Goal: Transaction & Acquisition: Purchase product/service

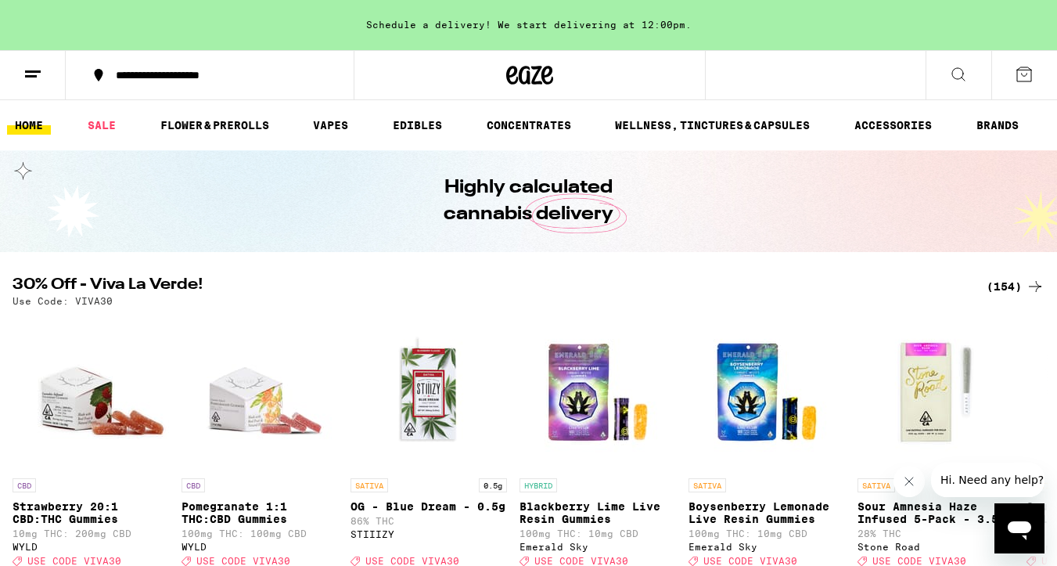
click at [1007, 281] on div "(154)" at bounding box center [1016, 286] width 58 height 19
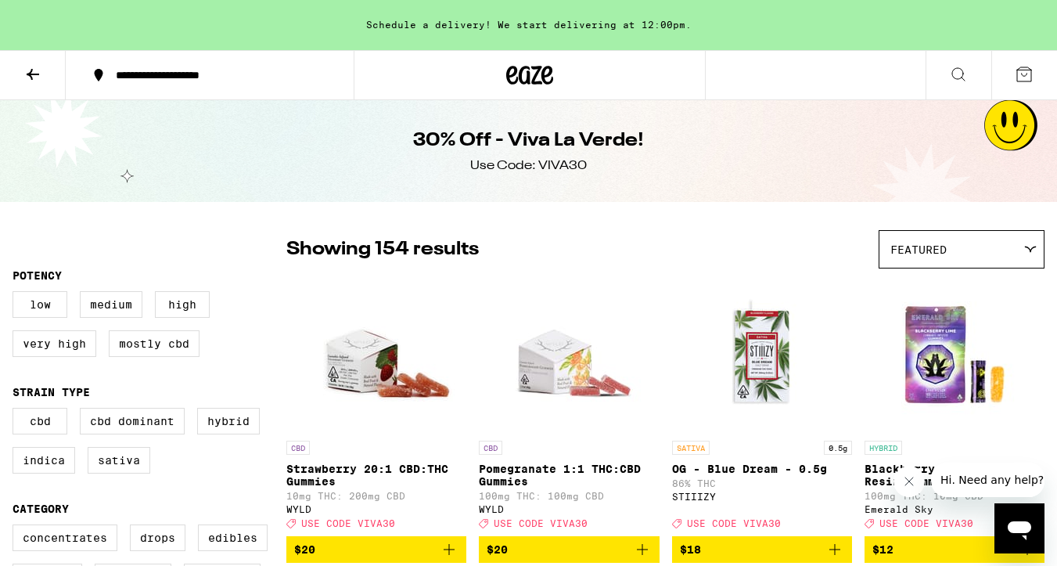
click at [553, 164] on div "Use Code: VIVA30" at bounding box center [528, 165] width 117 height 17
copy div "VIVA30"
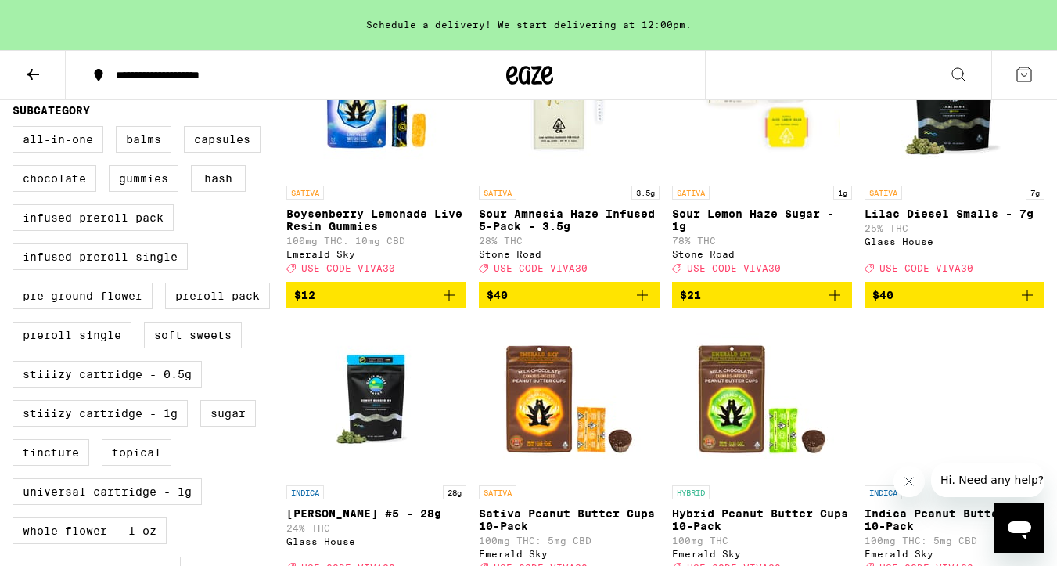
scroll to position [557, 0]
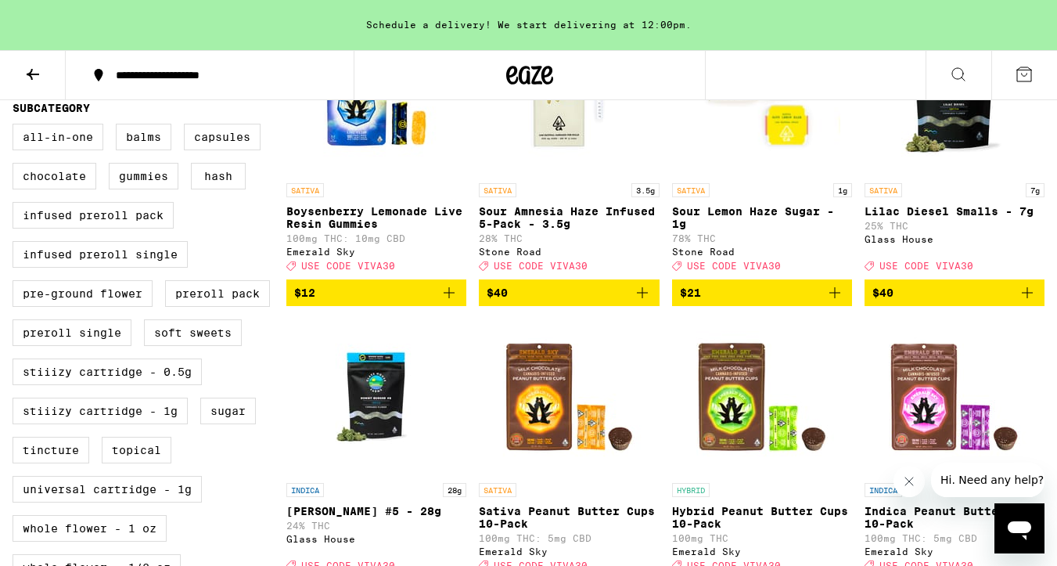
click at [915, 302] on span "$40" at bounding box center [955, 292] width 164 height 19
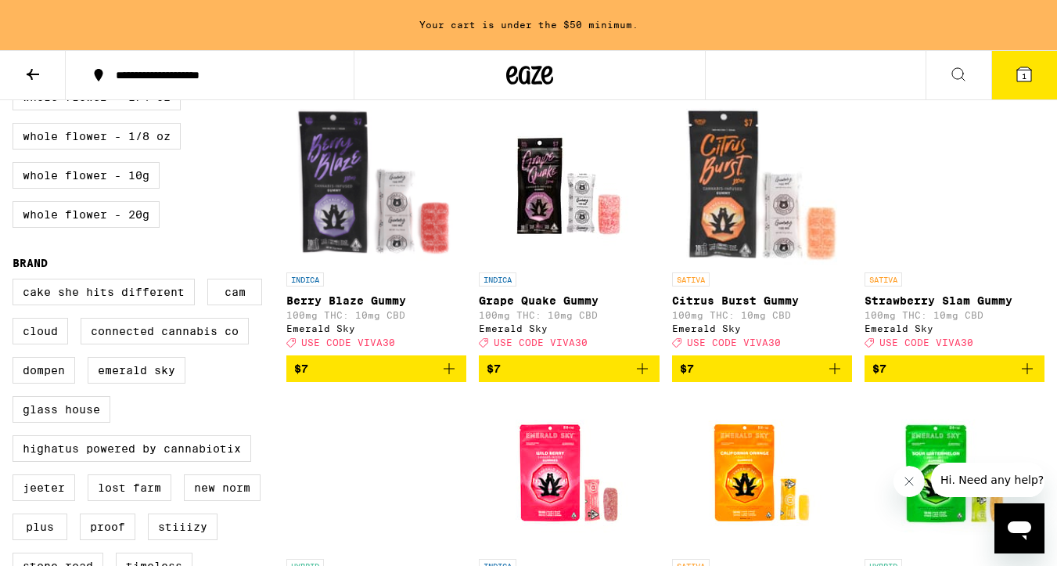
scroll to position [1170, 0]
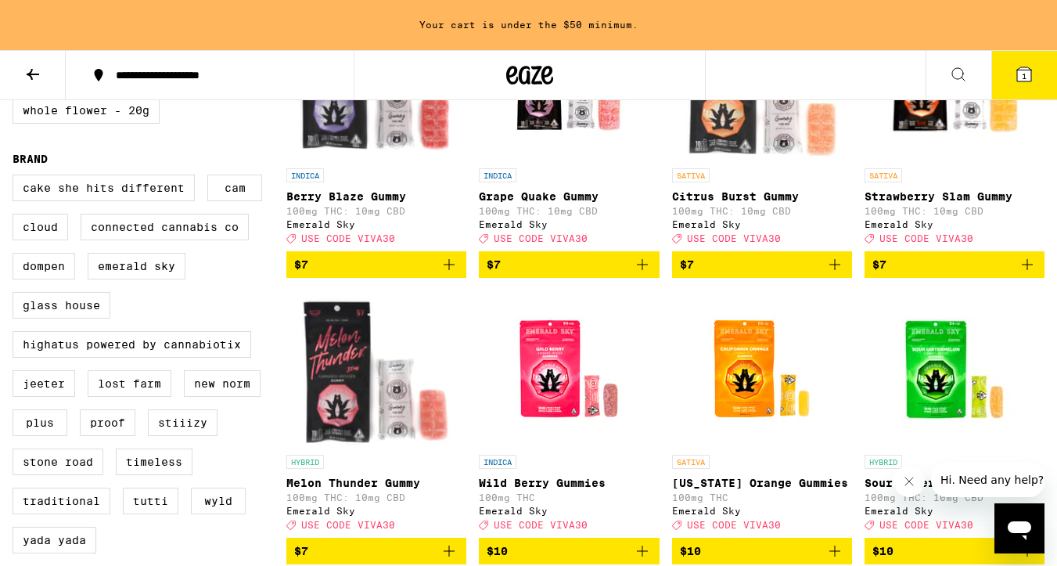
click at [772, 434] on img "Open page for California Orange Gummies from Emerald Sky" at bounding box center [762, 368] width 157 height 157
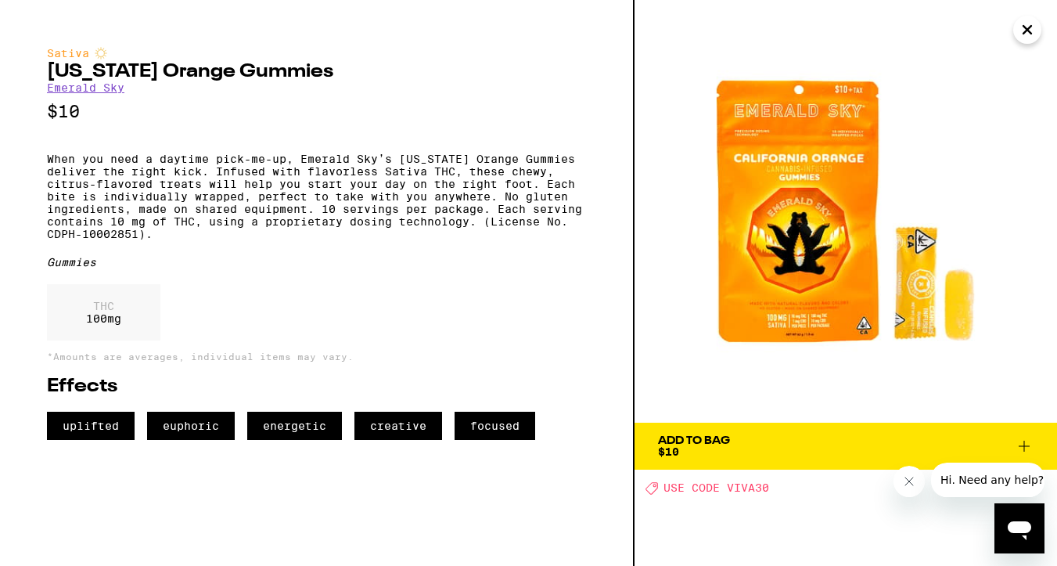
click at [1028, 23] on icon "Close" at bounding box center [1027, 29] width 19 height 23
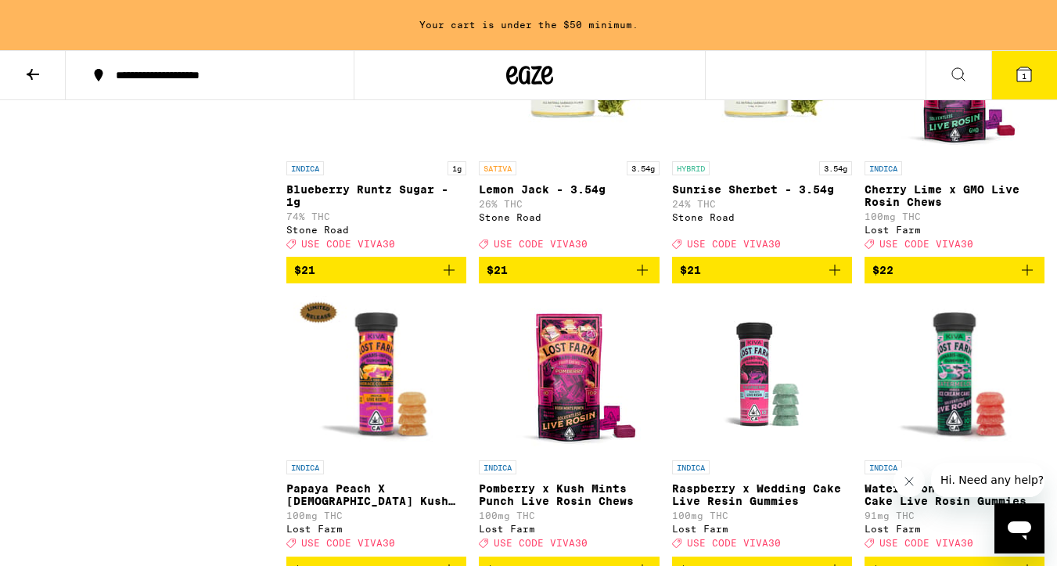
scroll to position [5938, 0]
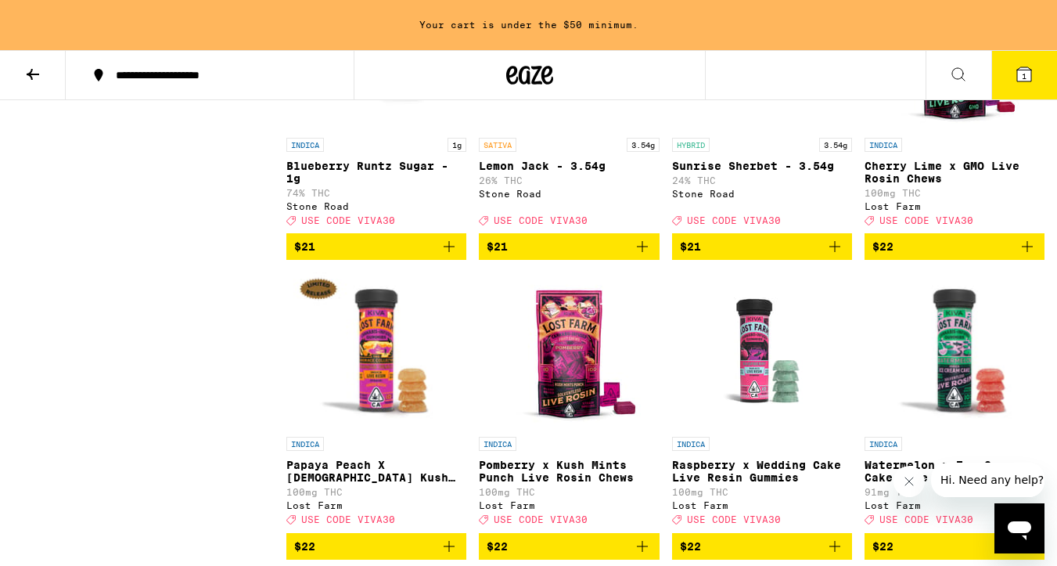
click at [640, 256] on icon "Add to bag" at bounding box center [642, 246] width 19 height 19
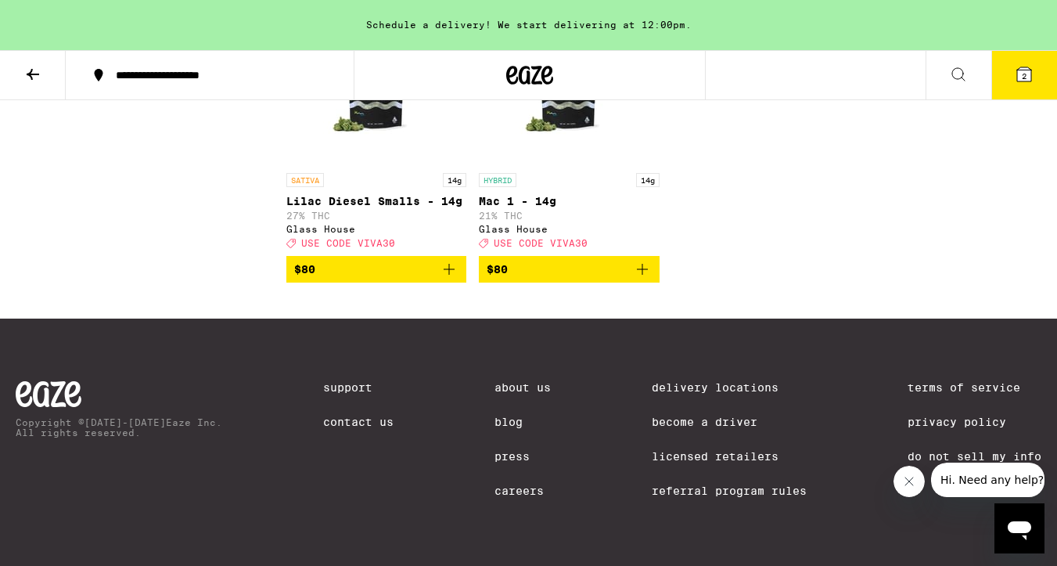
scroll to position [11744, 0]
click at [1025, 73] on span "2" at bounding box center [1024, 75] width 5 height 9
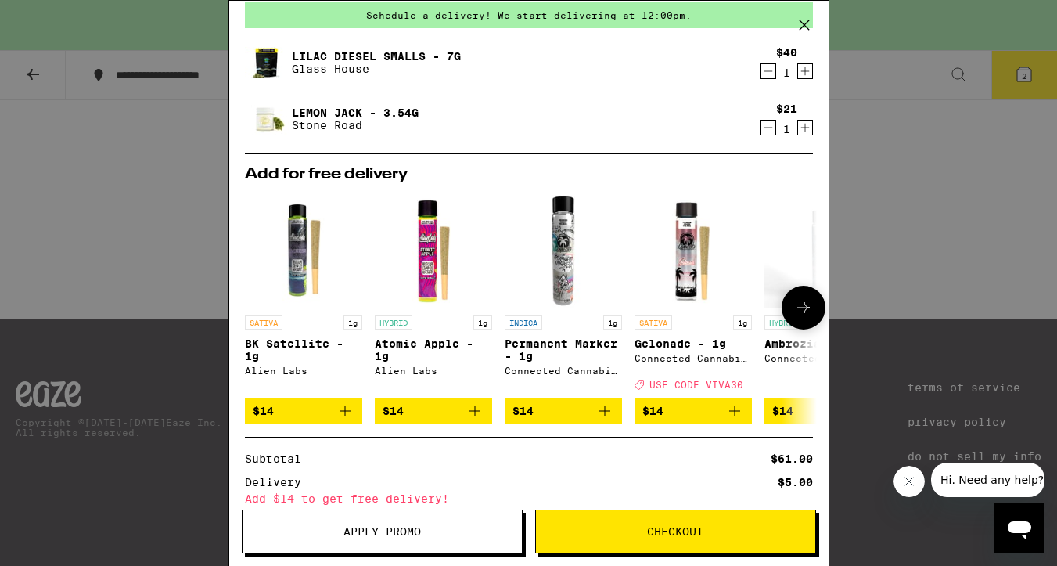
scroll to position [210, 0]
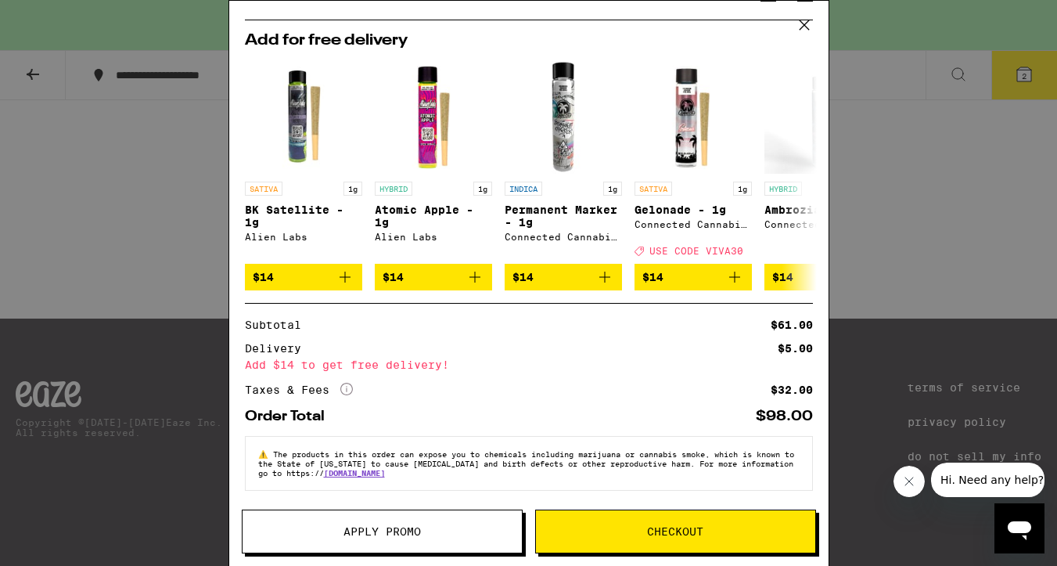
click at [341, 524] on button "Apply Promo" at bounding box center [382, 532] width 281 height 44
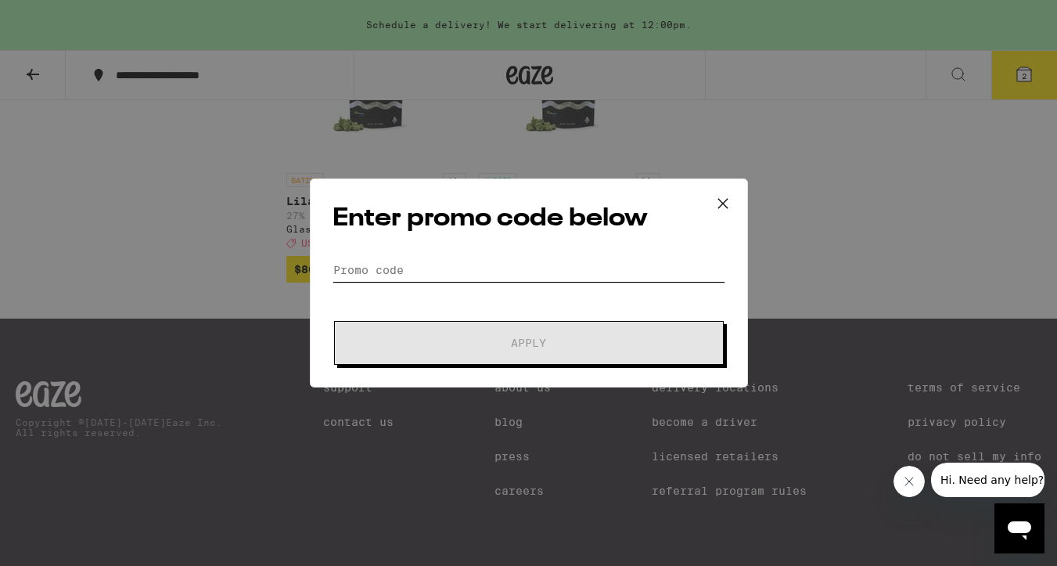
click at [395, 265] on input "Promo Code" at bounding box center [529, 269] width 393 height 23
paste input "VIVA30"
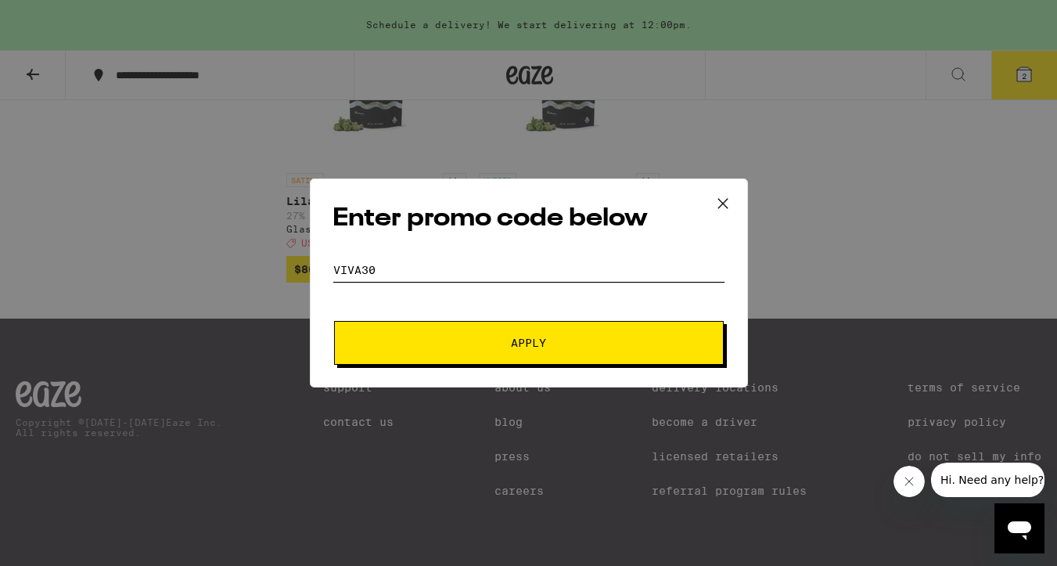
type input "VIVA30"
click at [468, 332] on button "Apply" at bounding box center [529, 343] width 390 height 44
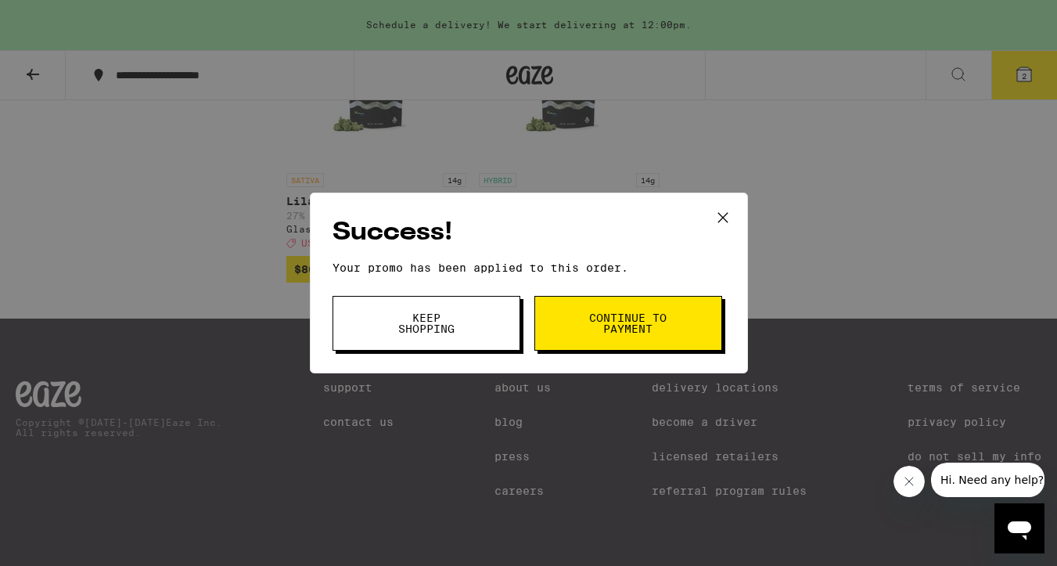
click at [407, 334] on span "Keep Shopping" at bounding box center [427, 323] width 80 height 22
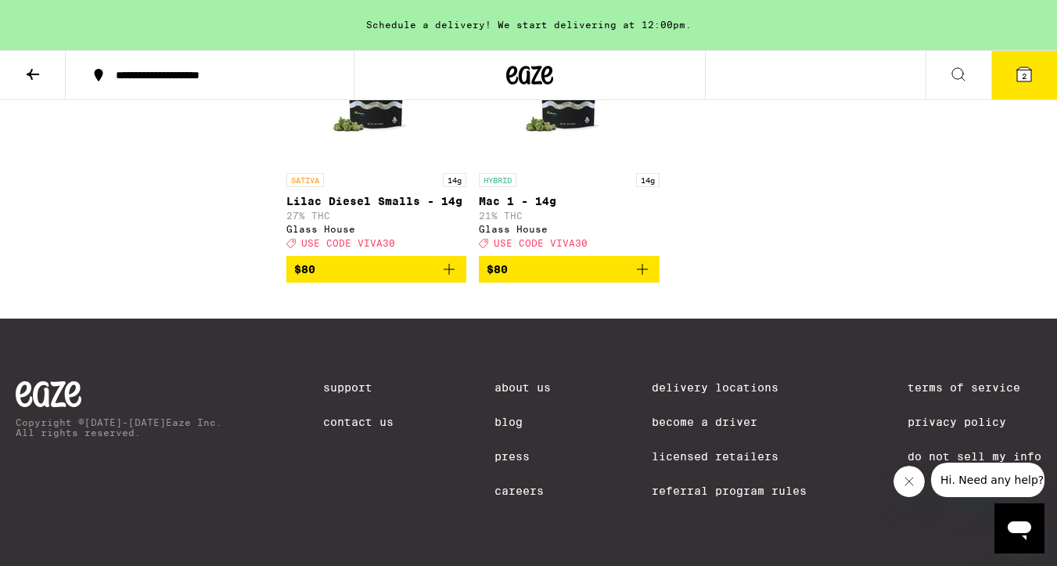
click at [1020, 67] on icon at bounding box center [1025, 74] width 14 height 14
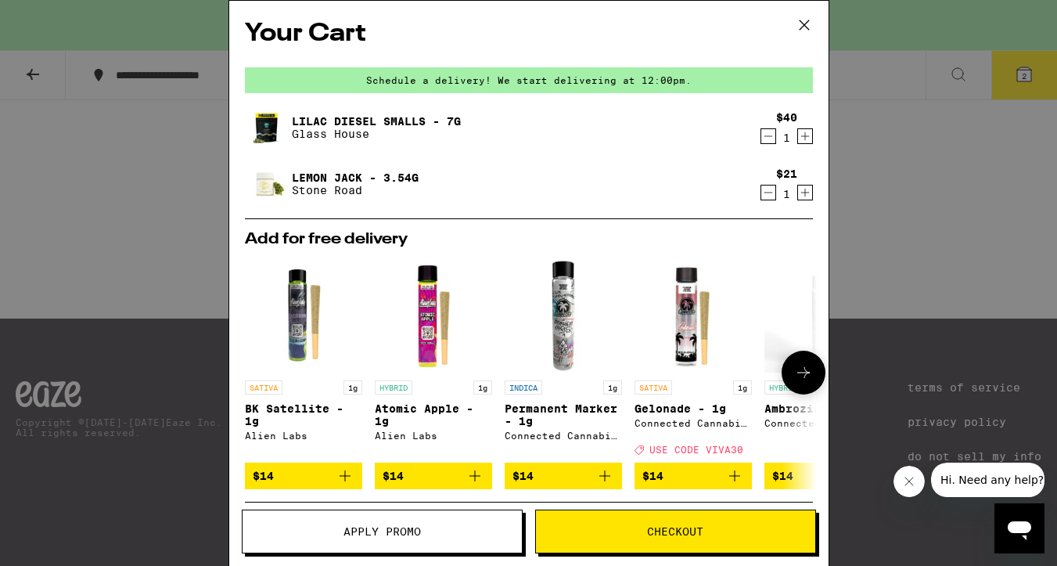
scroll to position [233, 0]
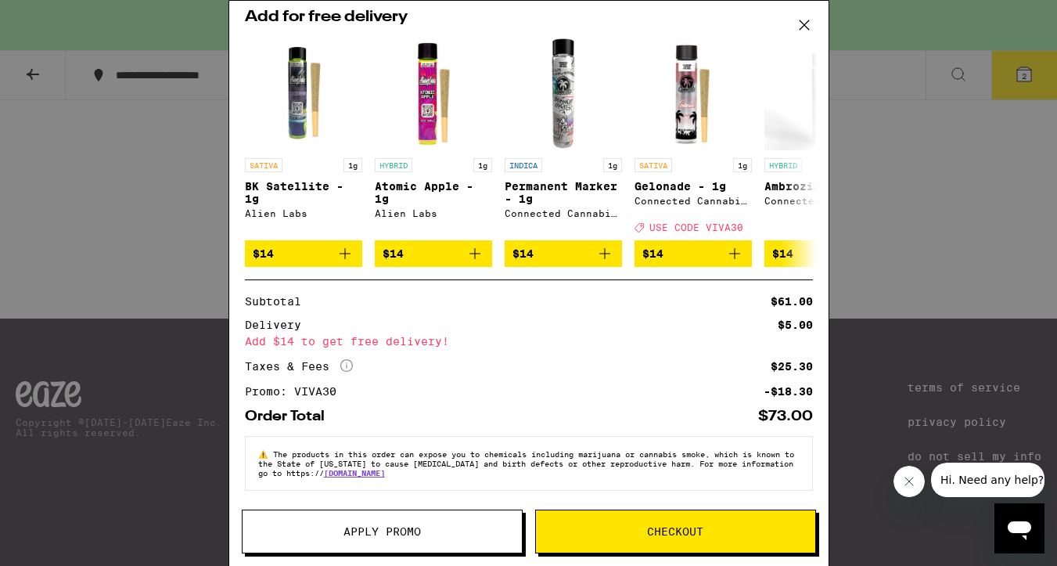
click at [685, 517] on button "Checkout" at bounding box center [675, 532] width 281 height 44
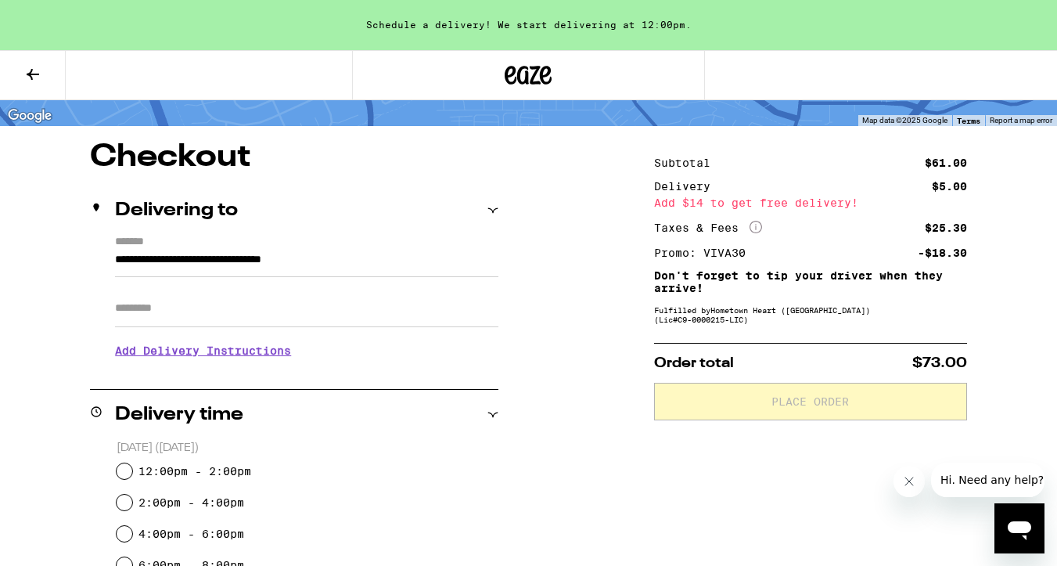
scroll to position [107, 0]
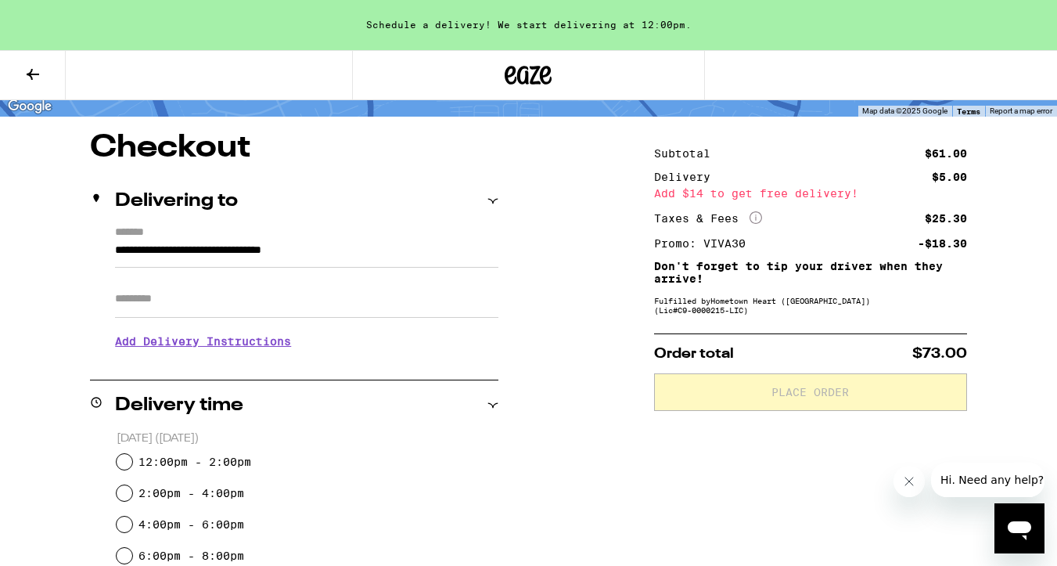
click at [213, 340] on h3 "Add Delivery Instructions" at bounding box center [307, 341] width 384 height 36
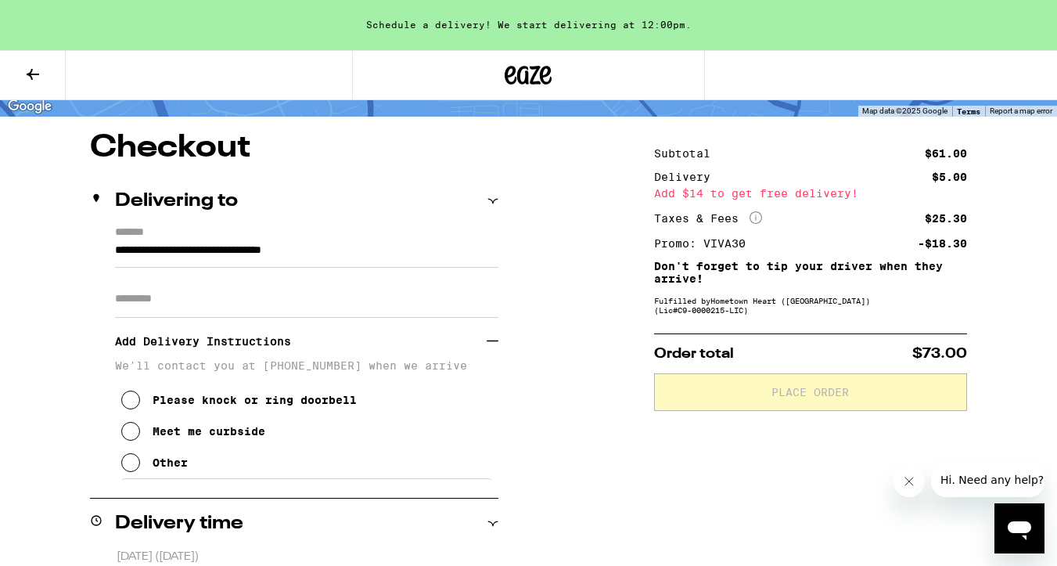
click at [171, 405] on div "Please knock or ring doorbell" at bounding box center [255, 400] width 204 height 13
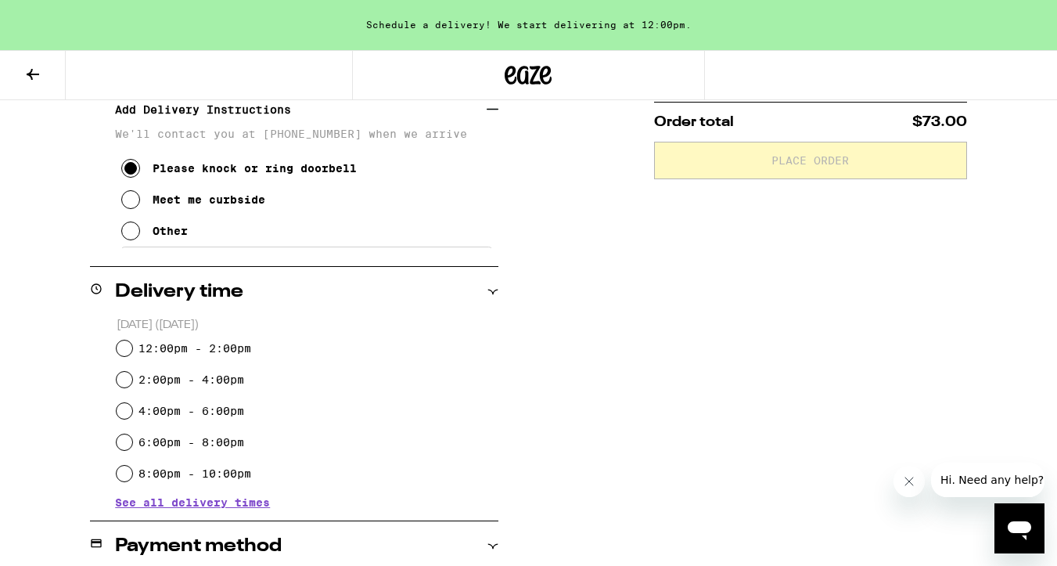
scroll to position [340, 0]
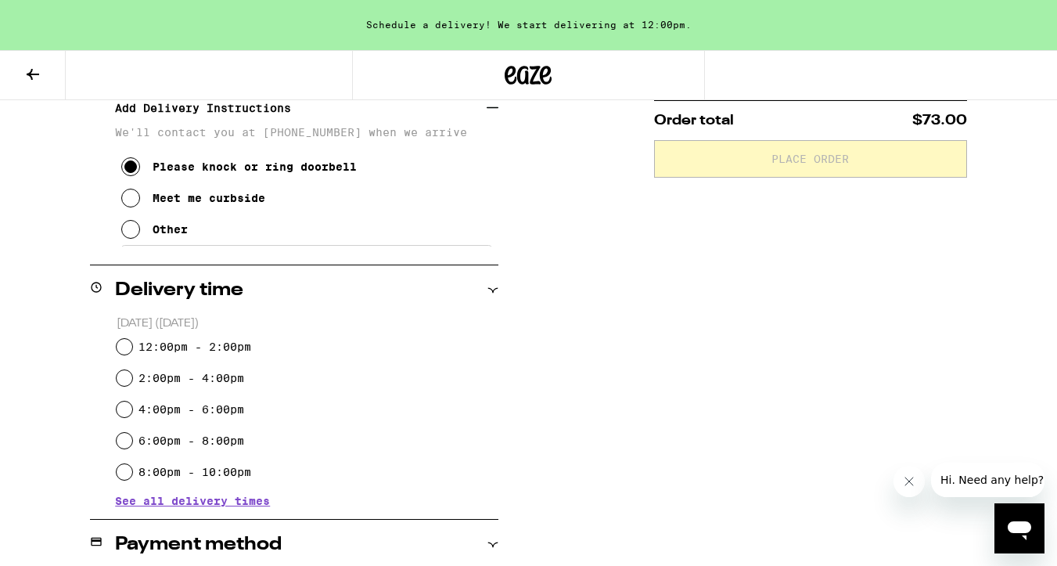
click at [113, 337] on div "[DATE] ([DATE]) 12:00pm - 2:00pm 2:00pm - 4:00pm 4:00pm - 6:00pm 6:00pm - 8:00p…" at bounding box center [294, 410] width 409 height 191
click at [117, 348] on input "12:00pm - 2:00pm" at bounding box center [125, 347] width 16 height 16
radio input "true"
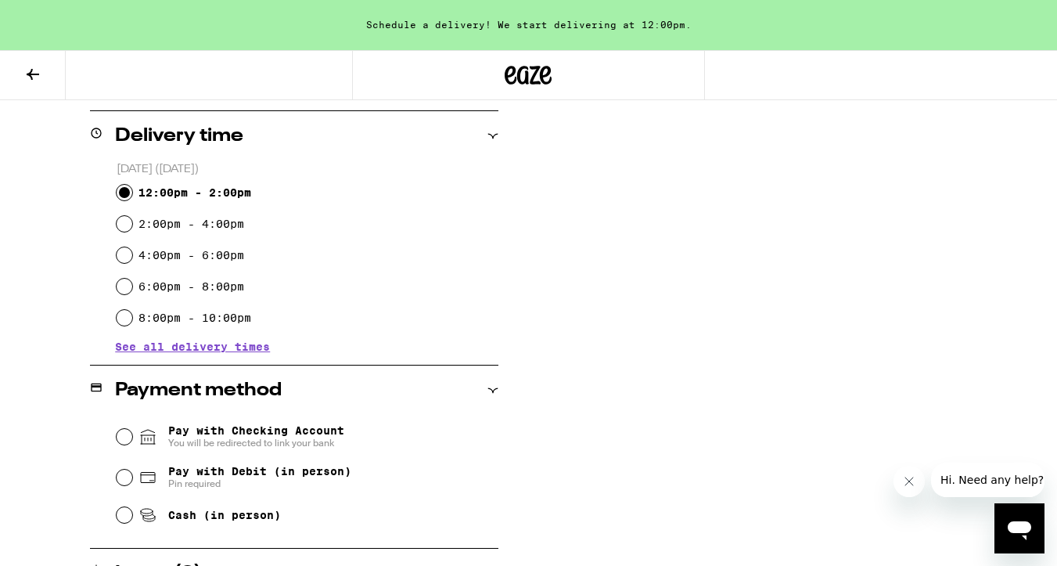
scroll to position [513, 0]
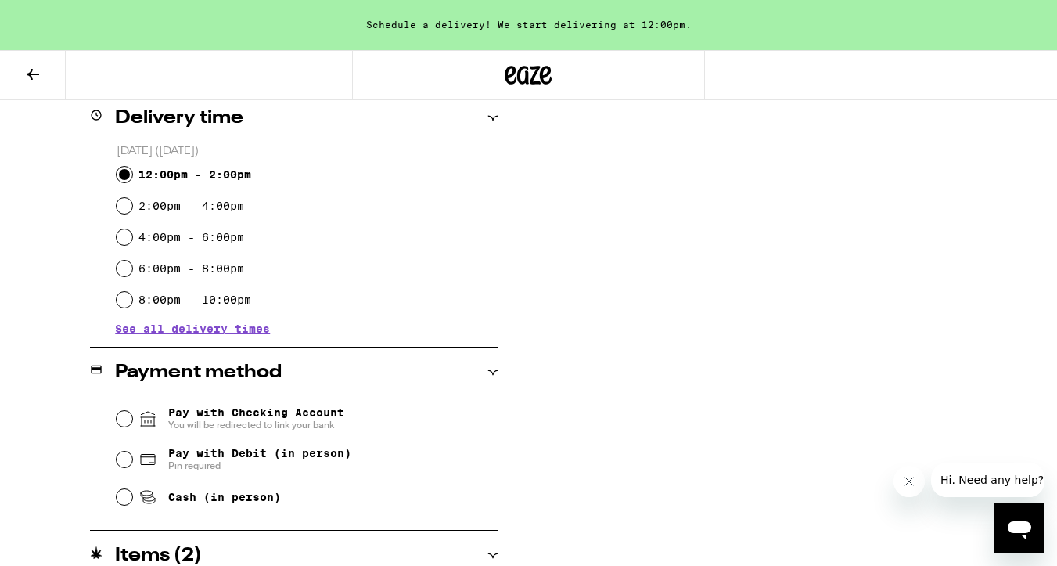
click at [112, 456] on div "Pay with Checking Account You will be redirected to link your bank Pay with Deb…" at bounding box center [294, 456] width 409 height 117
click at [113, 464] on div "Pay with Checking Account You will be redirected to link your bank Pay with Deb…" at bounding box center [294, 456] width 409 height 117
click at [121, 463] on input "Pay with Debit (in person) Pin required" at bounding box center [125, 460] width 16 height 16
radio input "true"
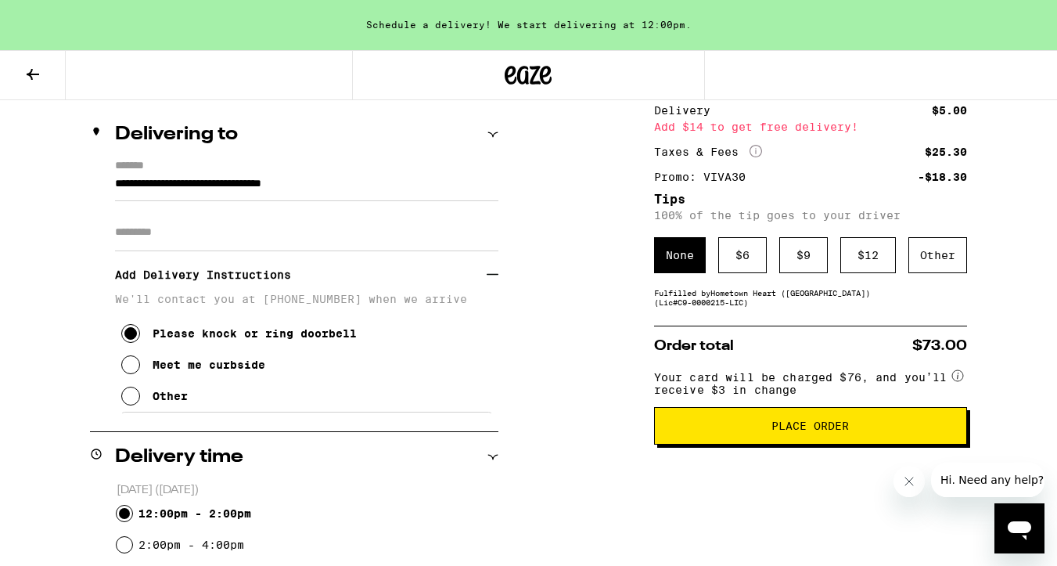
scroll to position [0, 0]
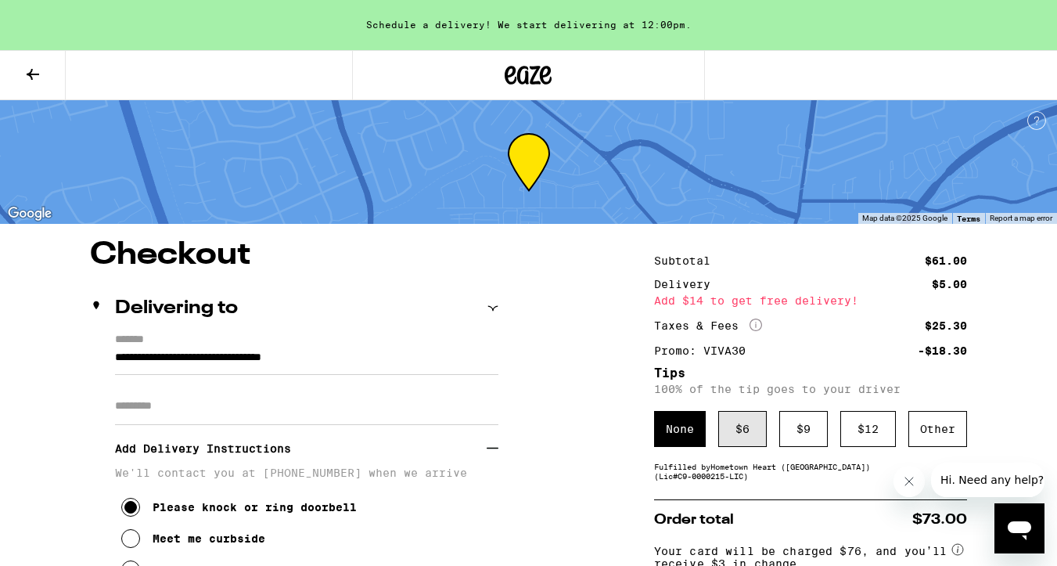
click at [751, 430] on div "$ 6" at bounding box center [743, 429] width 49 height 36
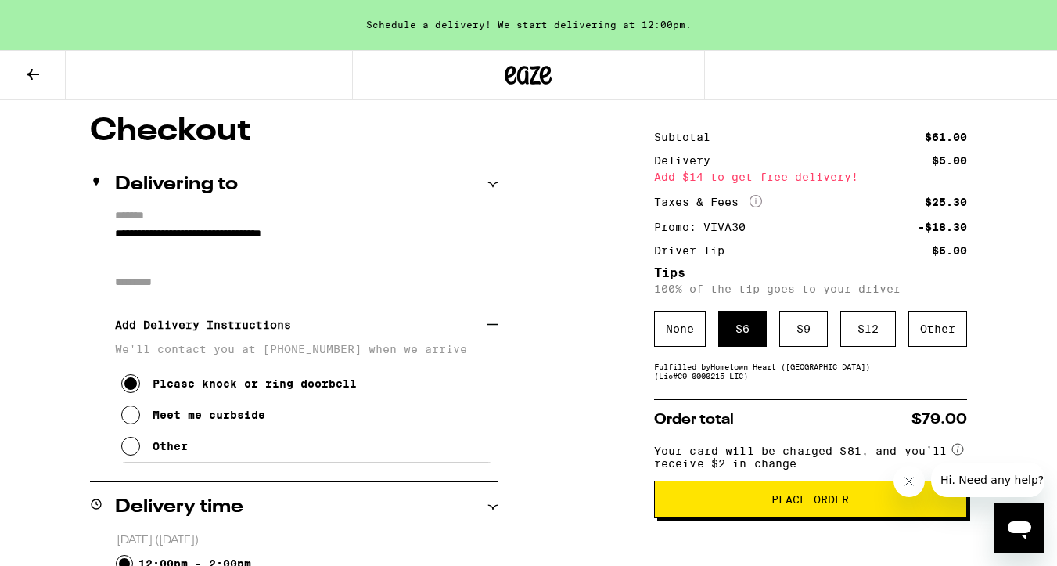
scroll to position [152, 0]
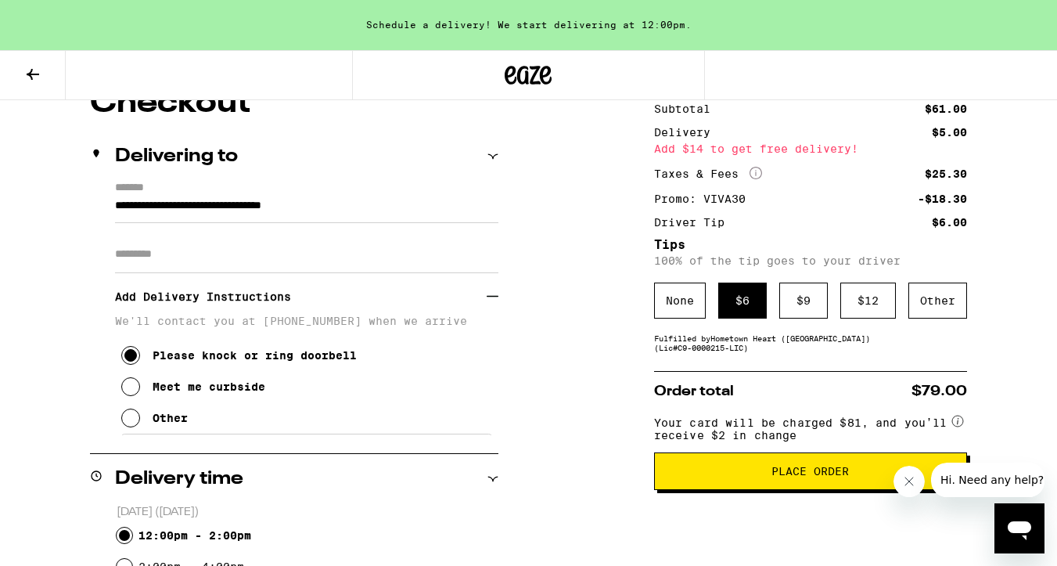
click at [796, 477] on span "Place Order" at bounding box center [810, 471] width 77 height 11
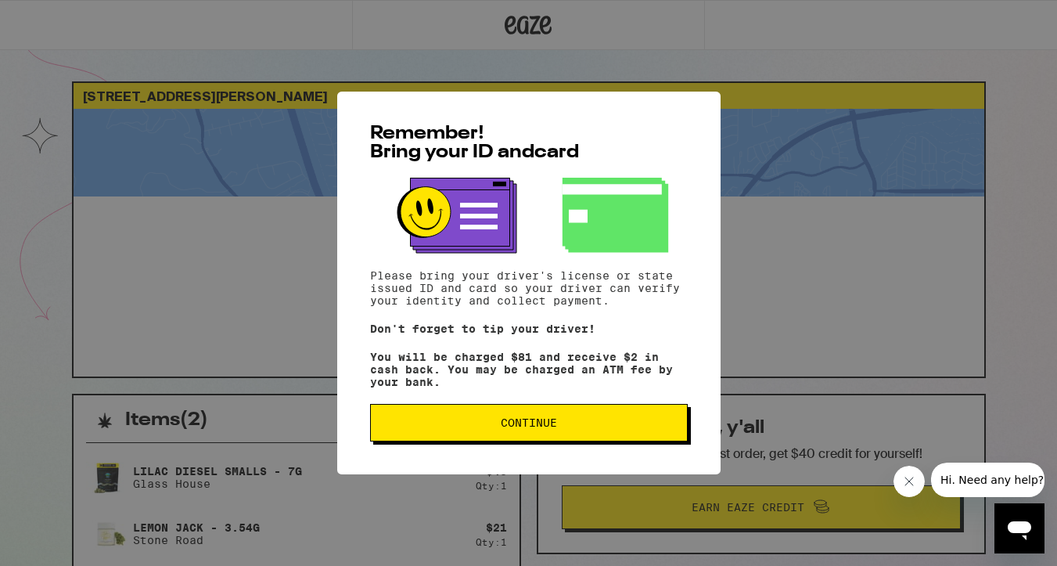
click at [539, 424] on span "Continue" at bounding box center [529, 422] width 56 height 11
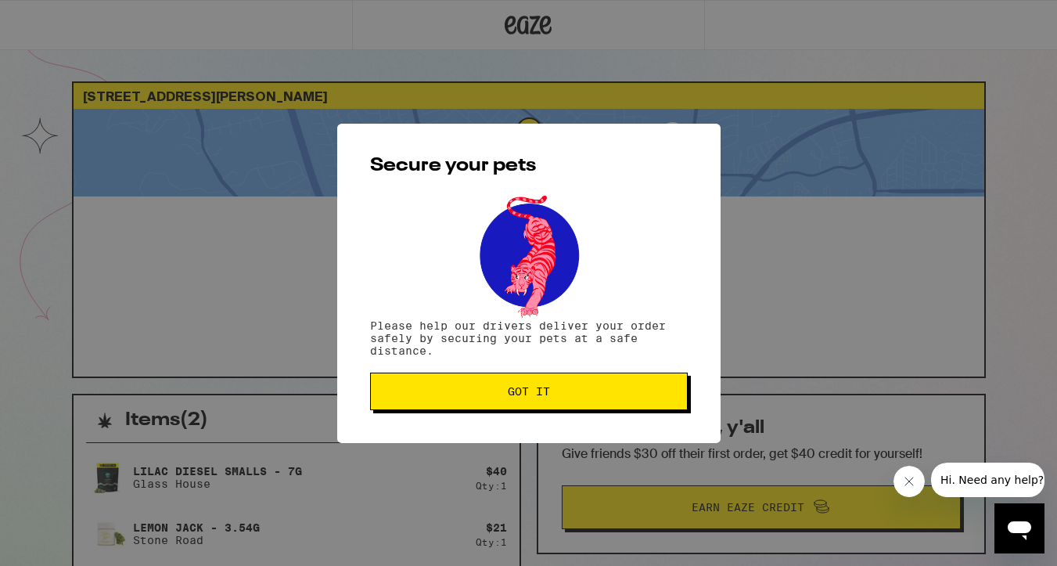
click at [521, 378] on button "Got it" at bounding box center [529, 392] width 318 height 38
